Goal: Task Accomplishment & Management: Manage account settings

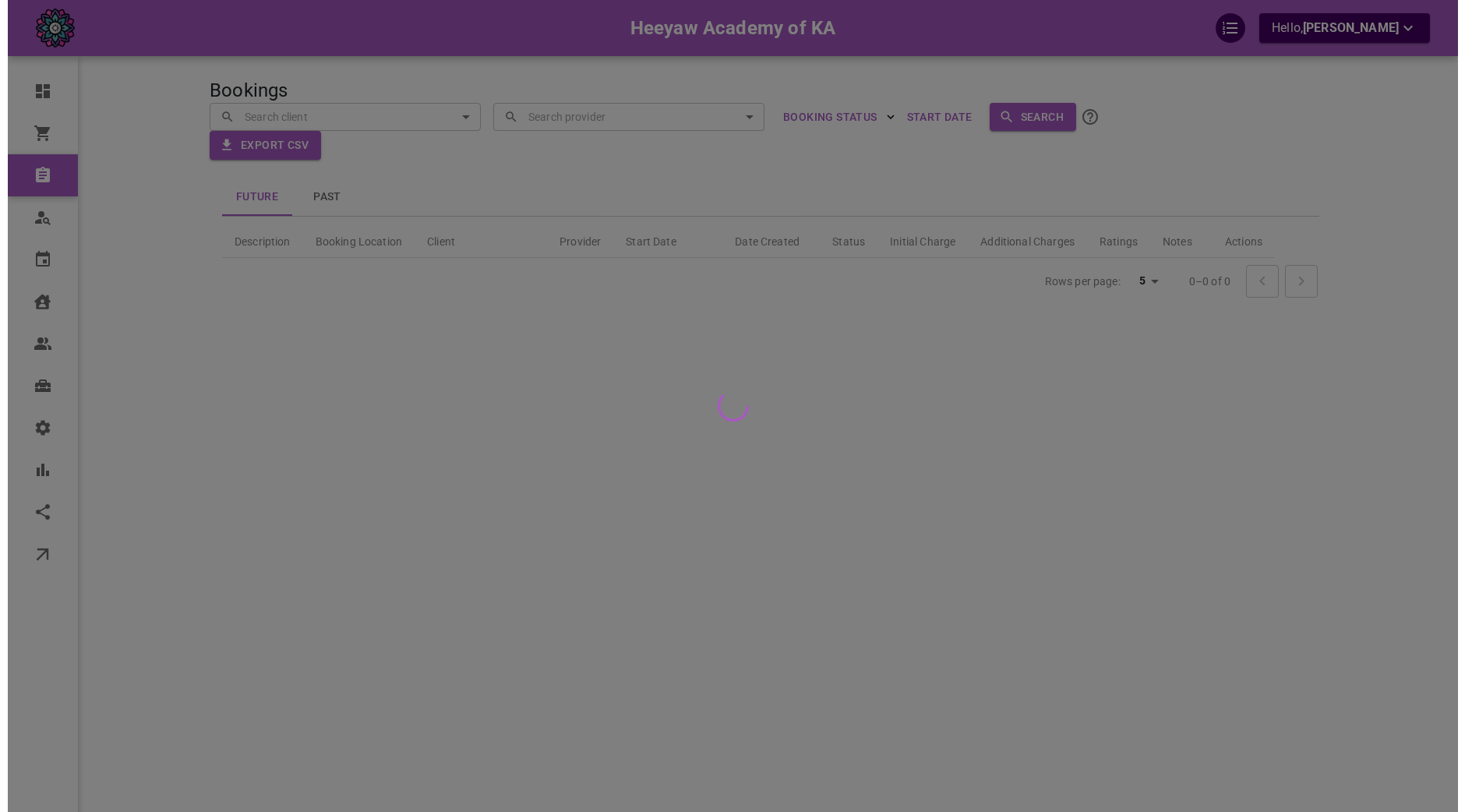
scroll to position [50, 0]
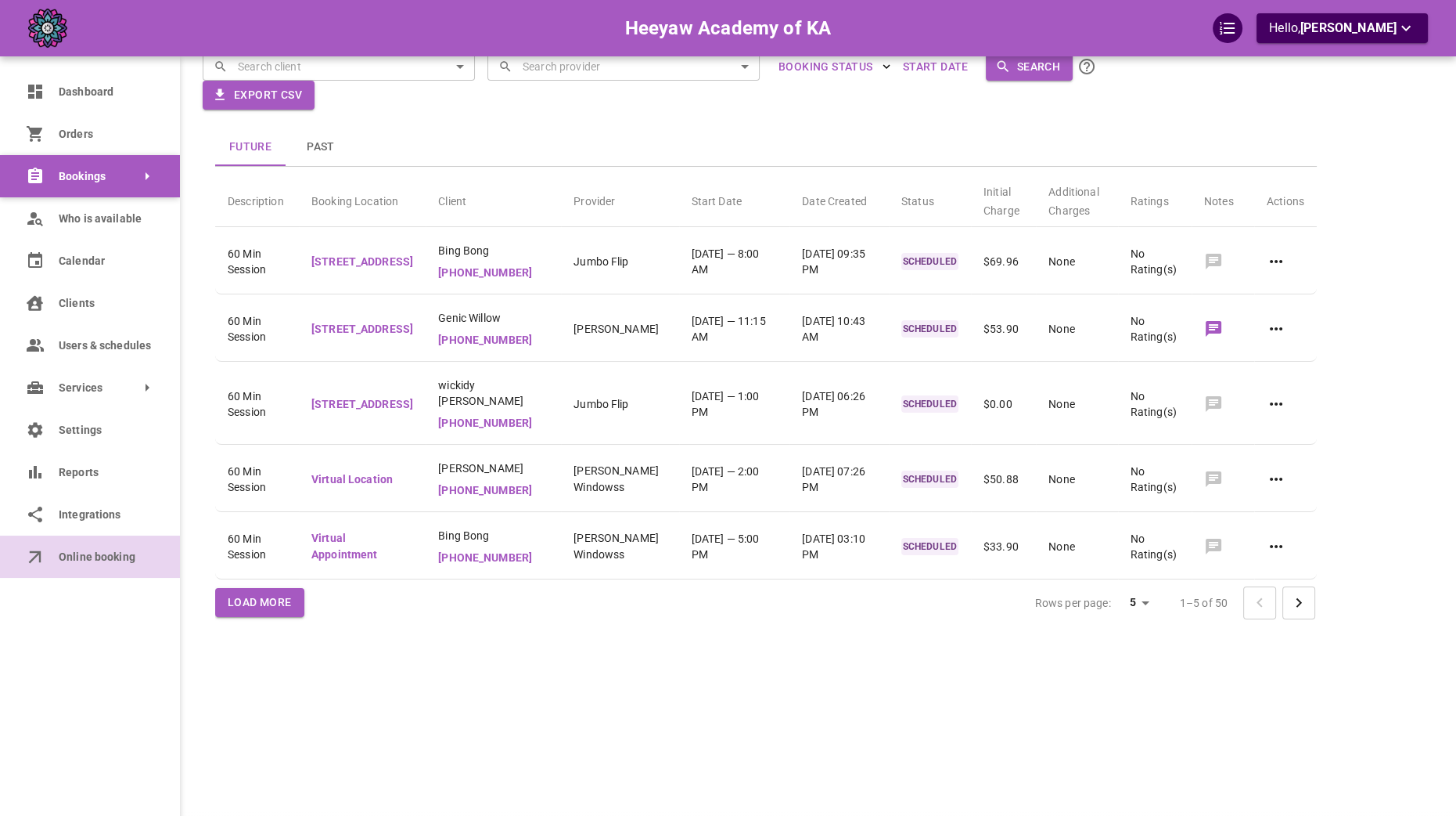
click at [44, 564] on icon at bounding box center [35, 557] width 23 height 23
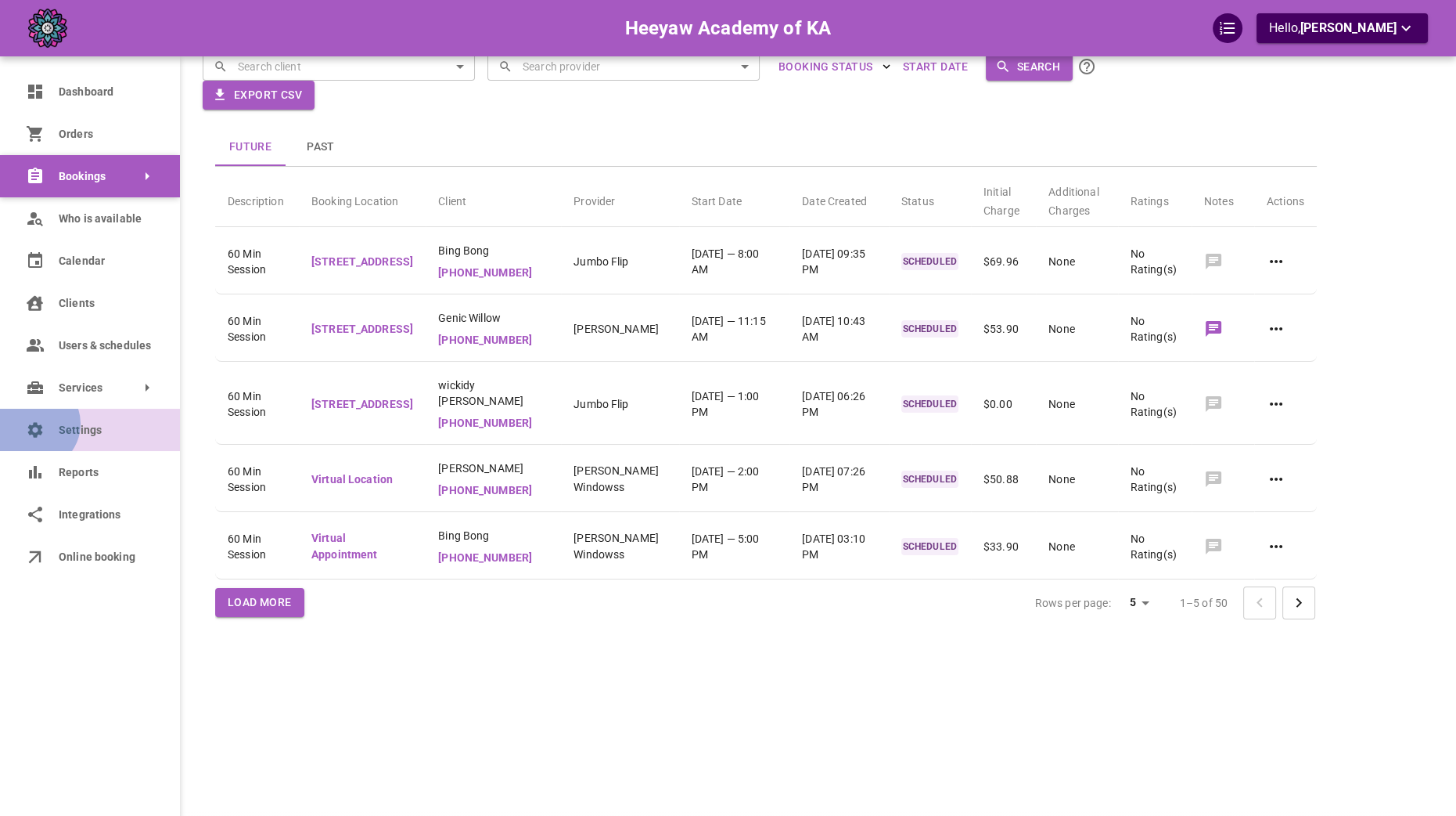
click at [33, 424] on icon at bounding box center [36, 429] width 15 height 15
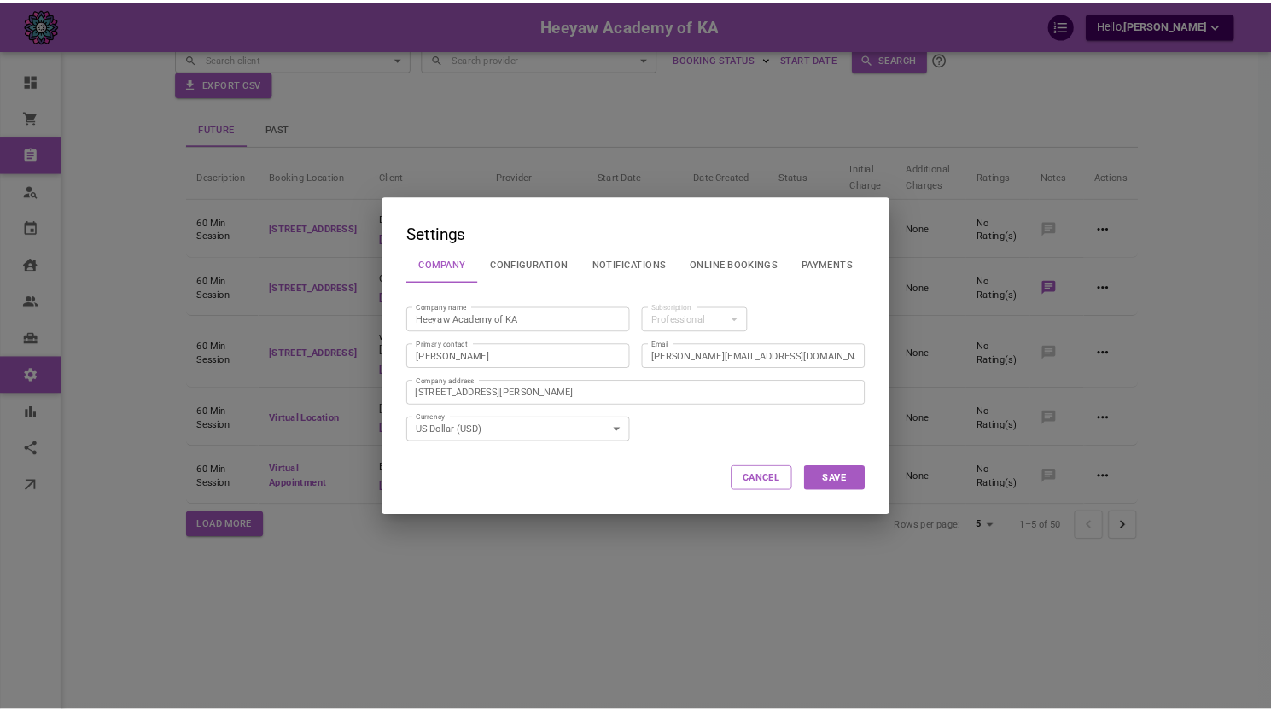
scroll to position [55, 0]
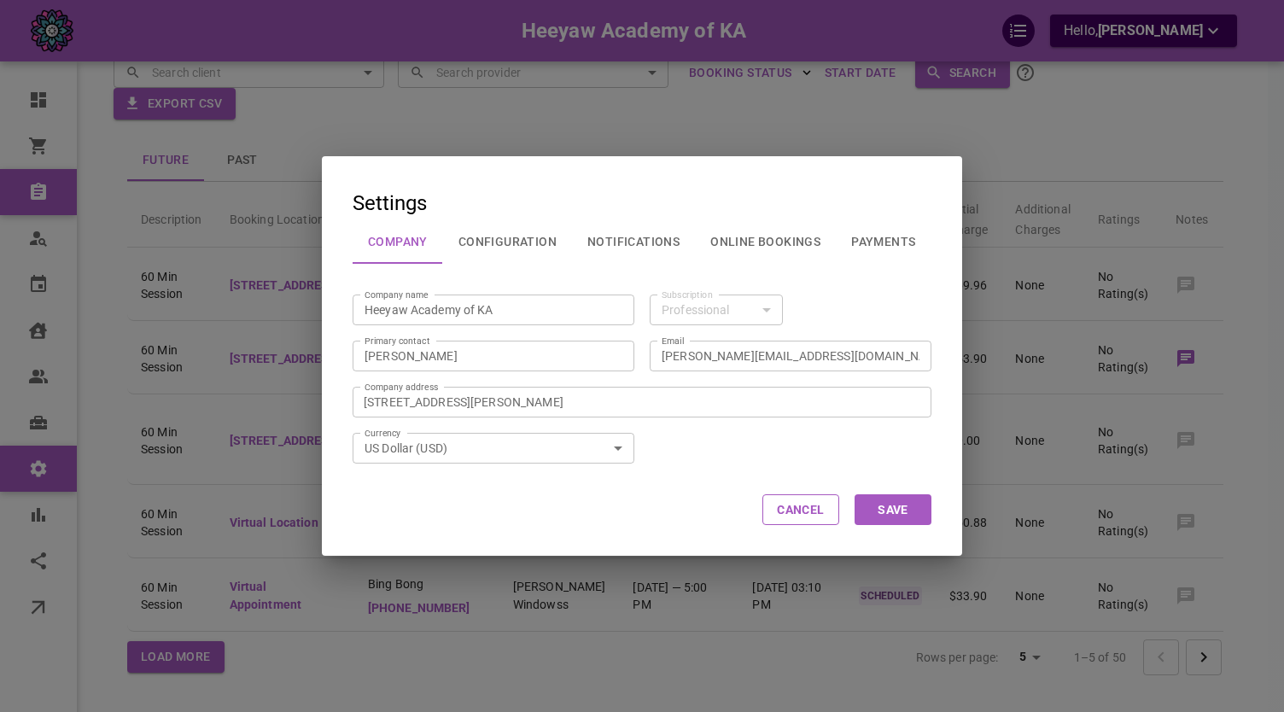
click at [455, 192] on h2 "Settings Company Configuration Notifications Online Bookings Payments" at bounding box center [642, 210] width 640 height 108
click at [364, 125] on div "Settings Company Configuration Notifications Online Bookings Payments Company n…" at bounding box center [642, 356] width 1284 height 712
